Goal: Find specific page/section: Find specific page/section

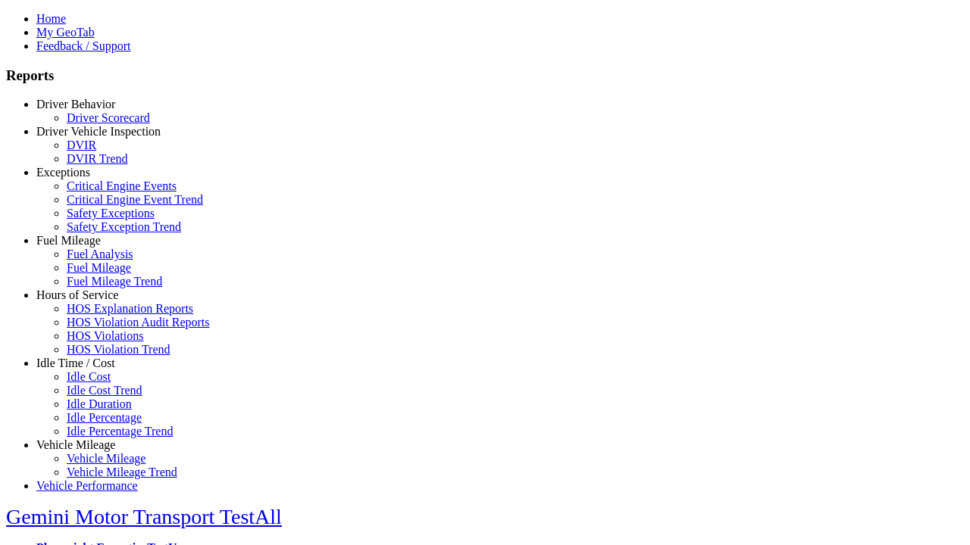
click at [87, 111] on link "Driver Behavior" at bounding box center [75, 104] width 79 height 13
click at [98, 123] on link "Driver Scorecard" at bounding box center [108, 117] width 83 height 13
